Goal: Information Seeking & Learning: Check status

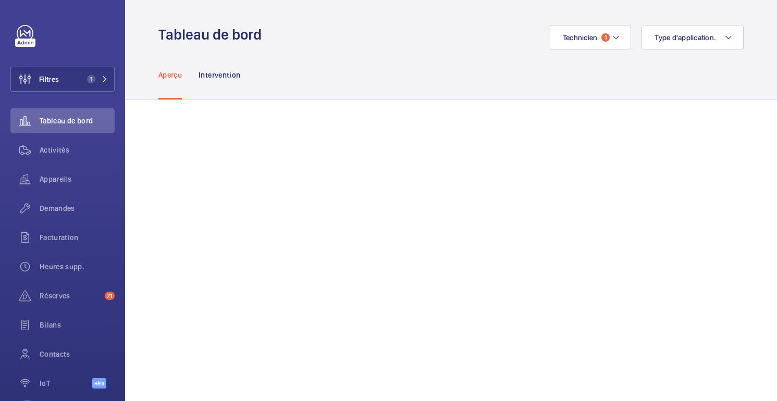
click at [593, 56] on div "Aperçu Intervention" at bounding box center [450, 74] width 585 height 49
click at [595, 50] on div "Aperçu Intervention" at bounding box center [450, 74] width 585 height 49
click at [594, 38] on font "Technicien" at bounding box center [580, 37] width 35 height 8
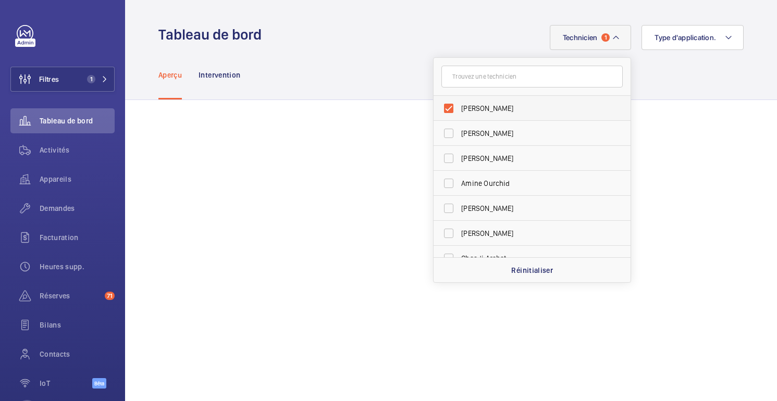
click at [473, 113] on span "[PERSON_NAME]" at bounding box center [532, 108] width 143 height 10
click at [459, 113] on input "[PERSON_NAME]" at bounding box center [448, 108] width 21 height 21
checkbox input "false"
click at [368, 67] on div "Aperçu Intervention" at bounding box center [450, 74] width 585 height 49
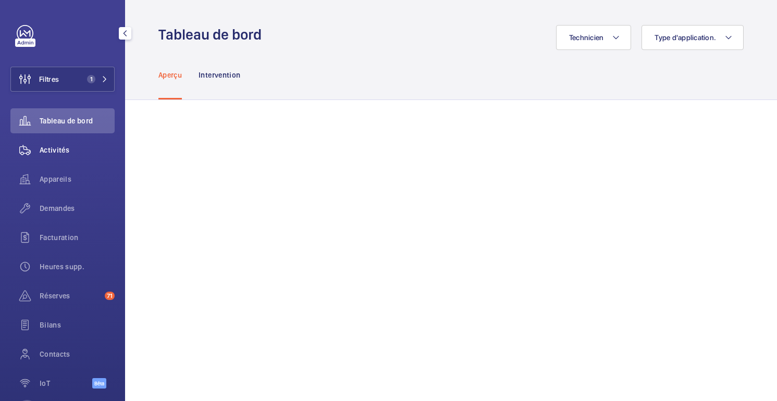
click at [60, 155] on span "Activités" at bounding box center [77, 150] width 75 height 10
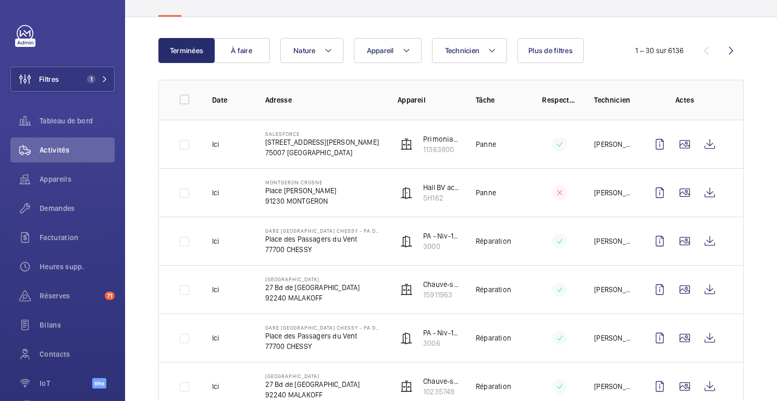
scroll to position [85, 0]
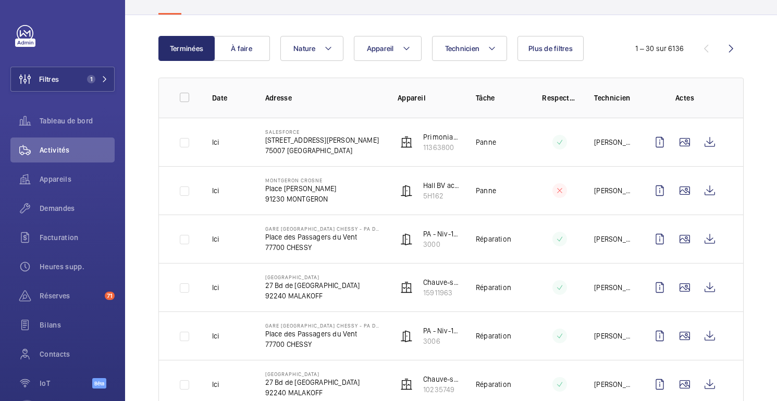
click at [548, 52] on font "Plus de filtres" at bounding box center [550, 48] width 44 height 8
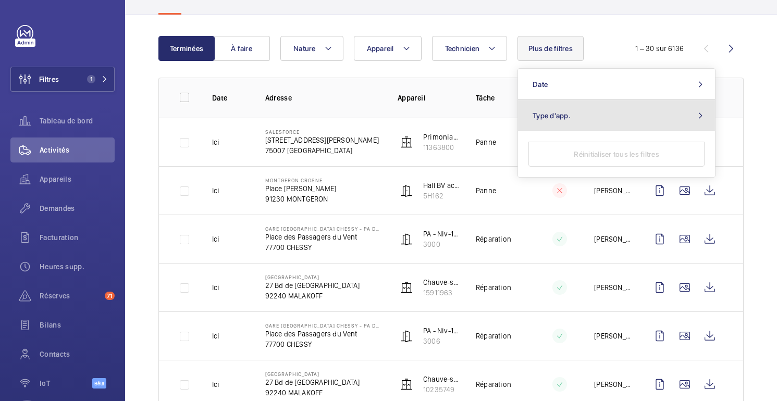
click at [562, 114] on span "Type d'app." at bounding box center [551, 115] width 38 height 8
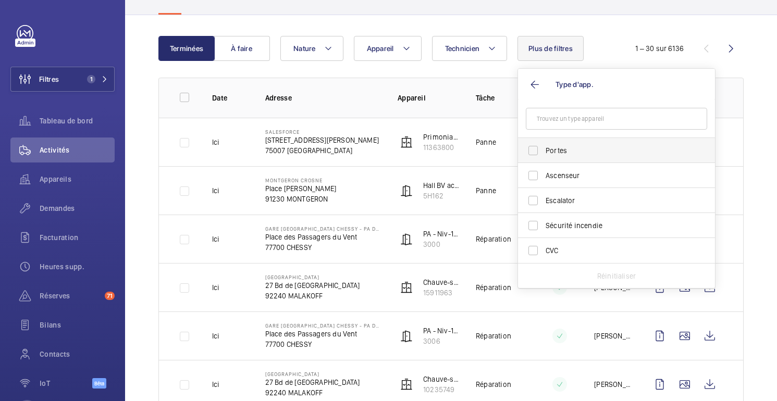
click at [552, 151] on span "Portes" at bounding box center [616, 150] width 143 height 10
click at [543, 151] on input "Portes" at bounding box center [533, 150] width 21 height 21
checkbox input "true"
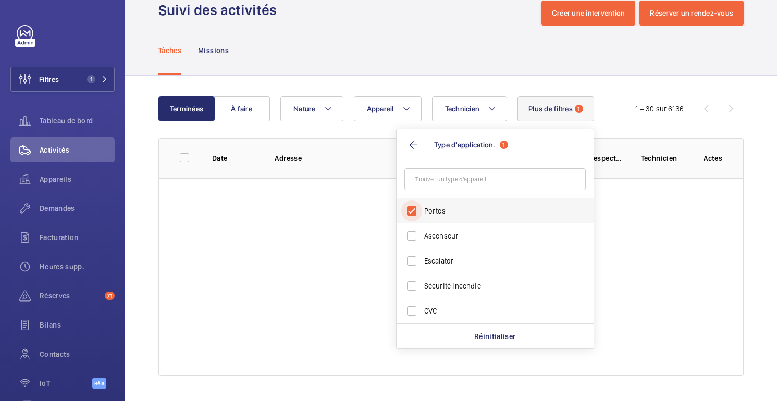
scroll to position [24, 0]
click at [540, 49] on div "Tâches Missions" at bounding box center [450, 50] width 585 height 49
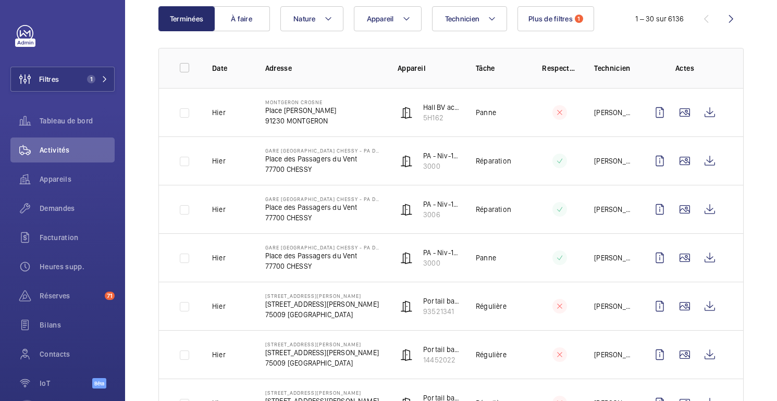
scroll to position [111, 0]
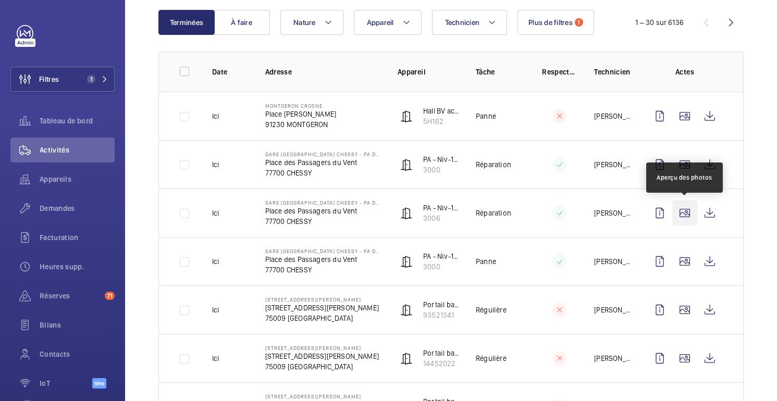
click at [688, 215] on wm-front-icon-button at bounding box center [684, 213] width 25 height 25
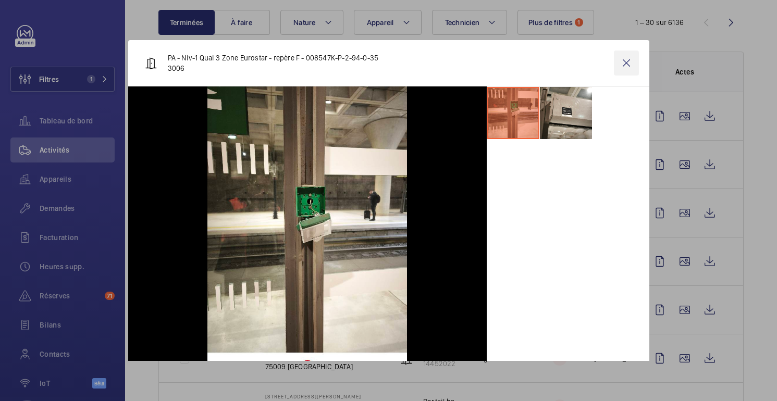
click at [628, 65] on wm-front-icon-button at bounding box center [626, 63] width 25 height 25
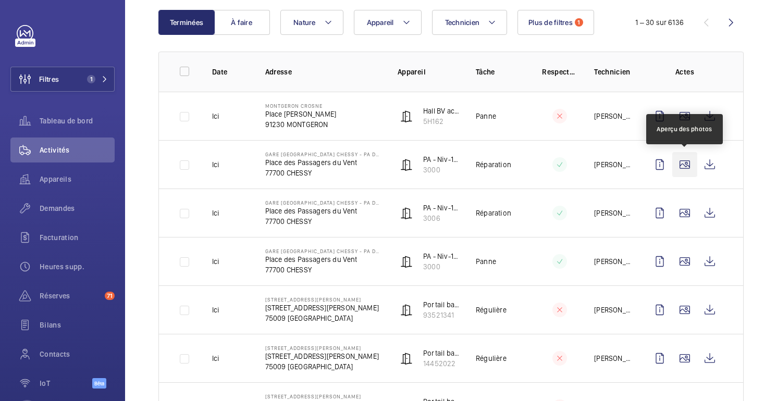
click at [680, 169] on wm-front-icon-button at bounding box center [684, 164] width 25 height 25
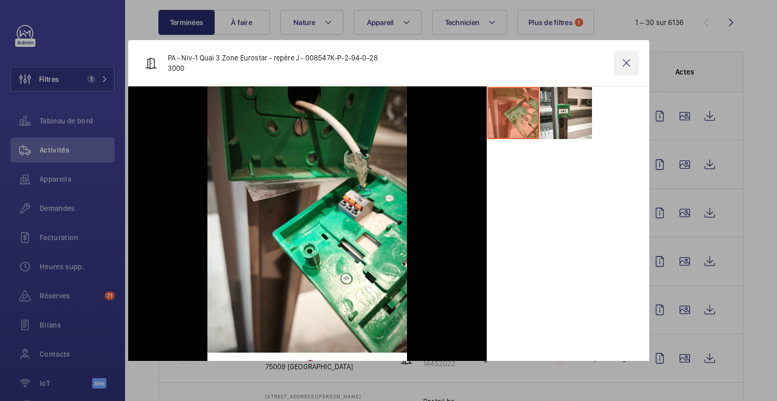
click at [624, 65] on wm-front-icon-button at bounding box center [626, 63] width 25 height 25
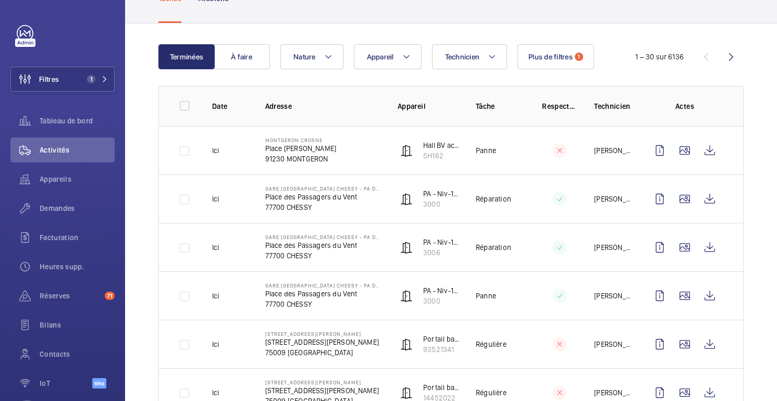
scroll to position [0, 0]
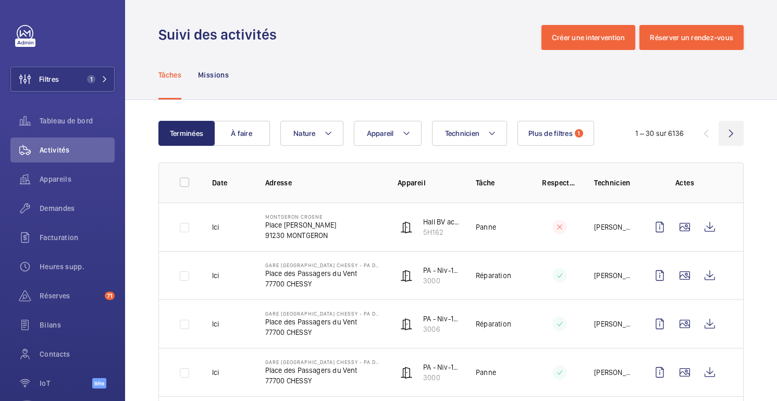
click at [732, 131] on wm-front-icon-button at bounding box center [730, 133] width 25 height 25
